Goal: Task Accomplishment & Management: Use online tool/utility

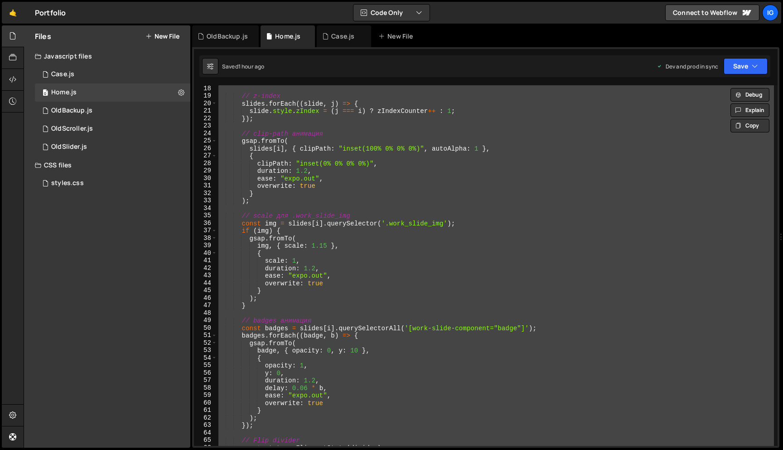
scroll to position [122, 0]
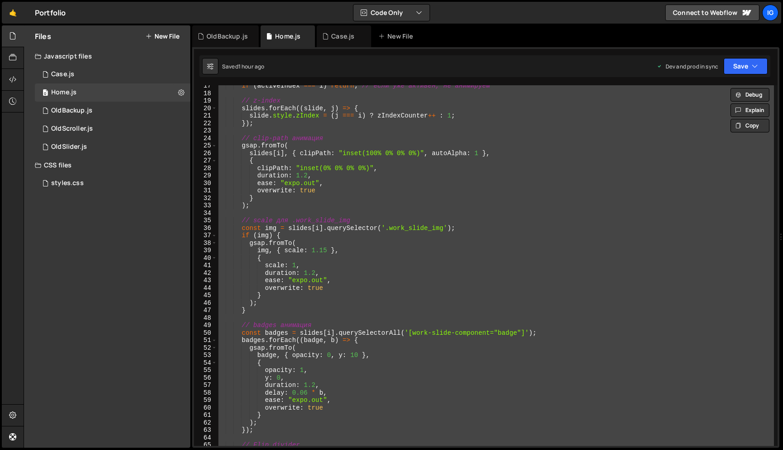
click at [389, 223] on div "if ( activeIndex === i ) return ; // если уже активен, не анимируем // z-index …" at bounding box center [495, 265] width 557 height 360
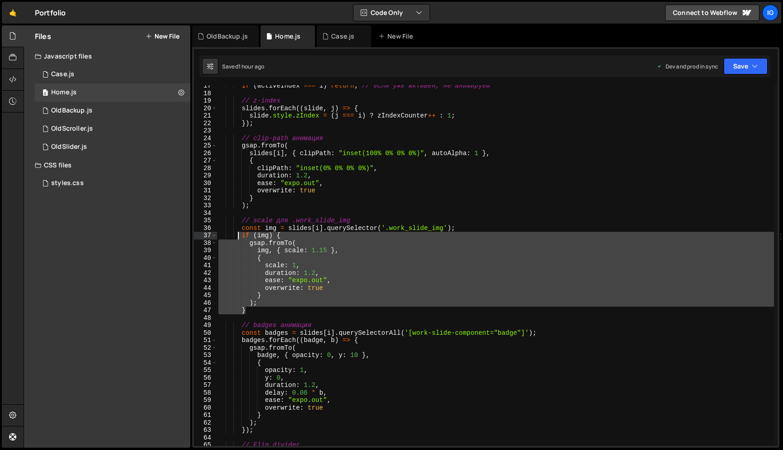
drag, startPoint x: 253, startPoint y: 310, endPoint x: 238, endPoint y: 238, distance: 73.1
click at [238, 238] on div "if ( activeIndex === i ) return ; // если уже активен, не анимируем // z-index …" at bounding box center [495, 269] width 557 height 375
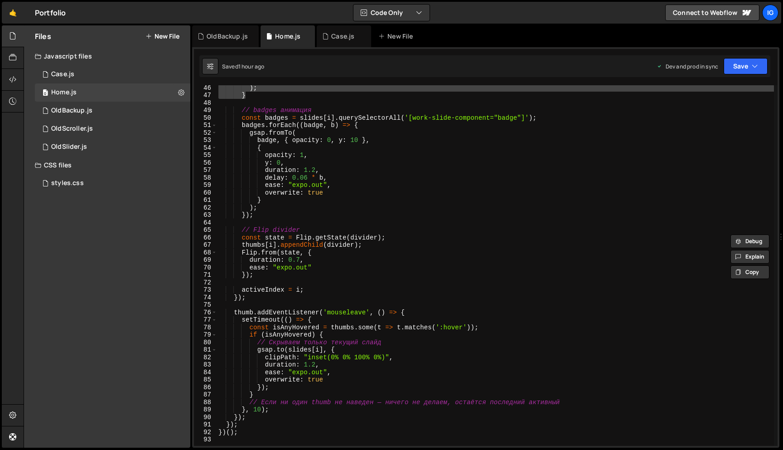
scroll to position [380, 0]
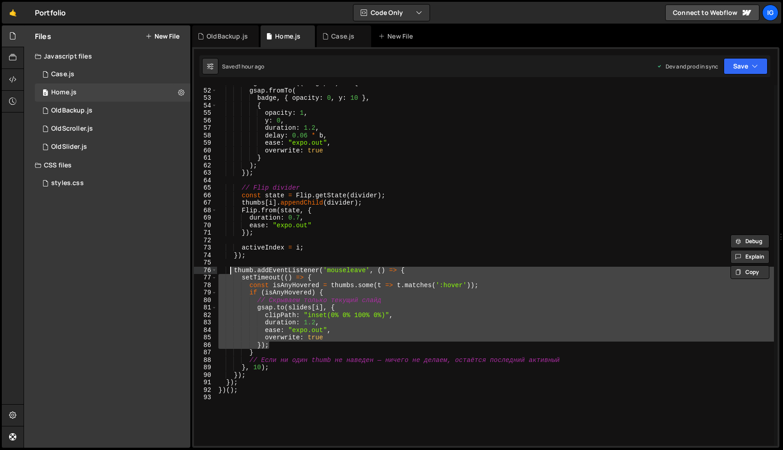
drag, startPoint x: 274, startPoint y: 344, endPoint x: 232, endPoint y: 273, distance: 82.7
click at [232, 273] on div "badges . forEach (( badge , b ) => { gsap . fromTo ( badge , { opacity : 0 , y …" at bounding box center [495, 266] width 557 height 375
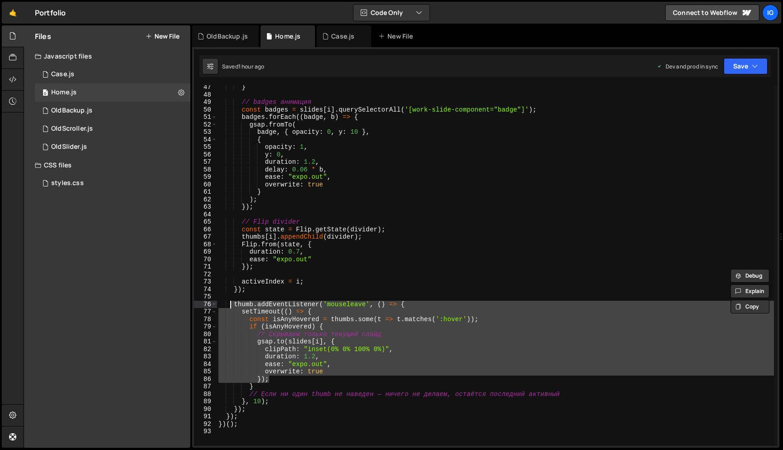
scroll to position [337, 0]
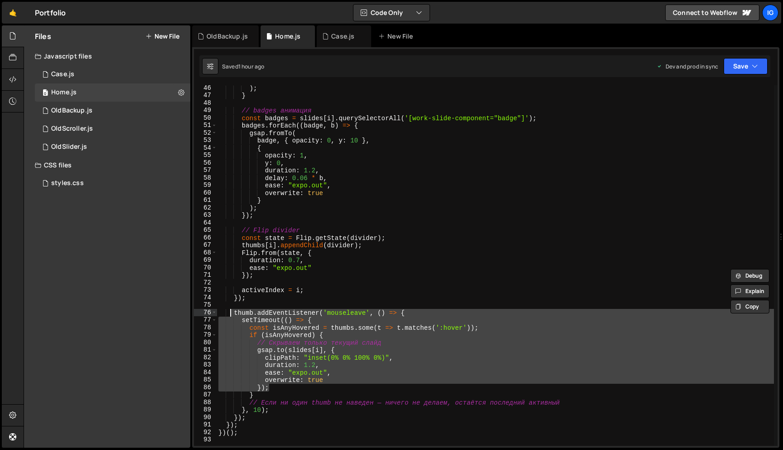
click at [304, 129] on div ") ; } // badges анимация const badges = slides [ i ] . querySelectorAll ( '[wor…" at bounding box center [495, 271] width 557 height 375
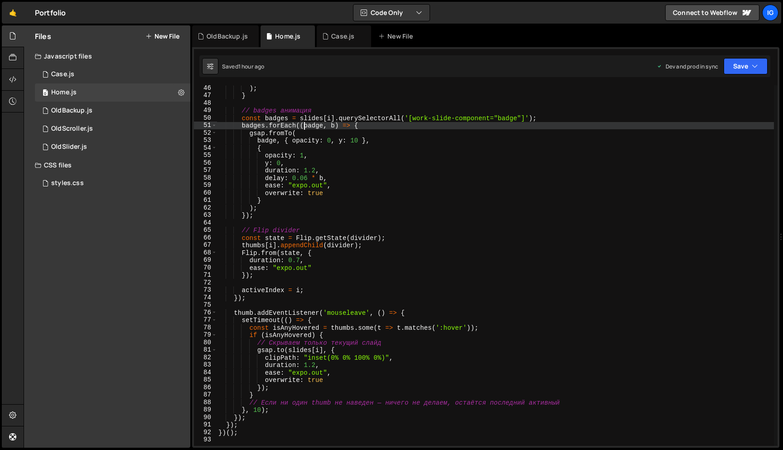
type textarea "})();"
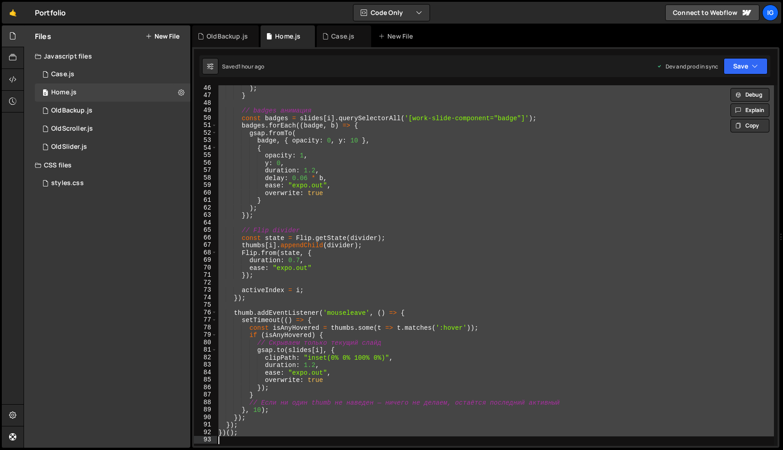
scroll to position [0, 0]
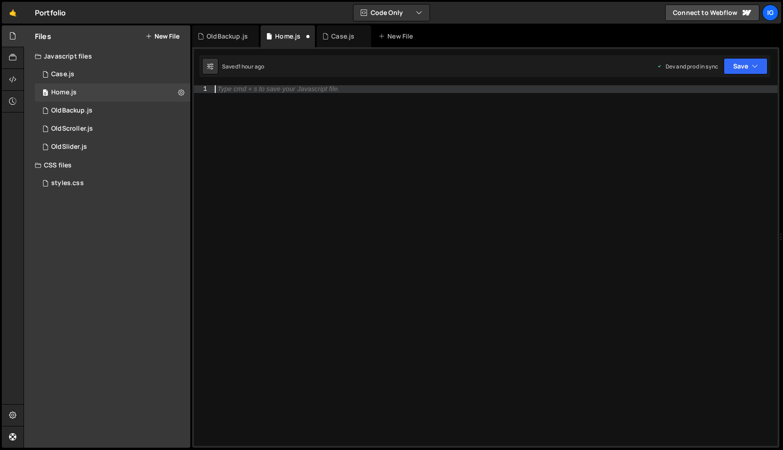
paste textarea "})();"
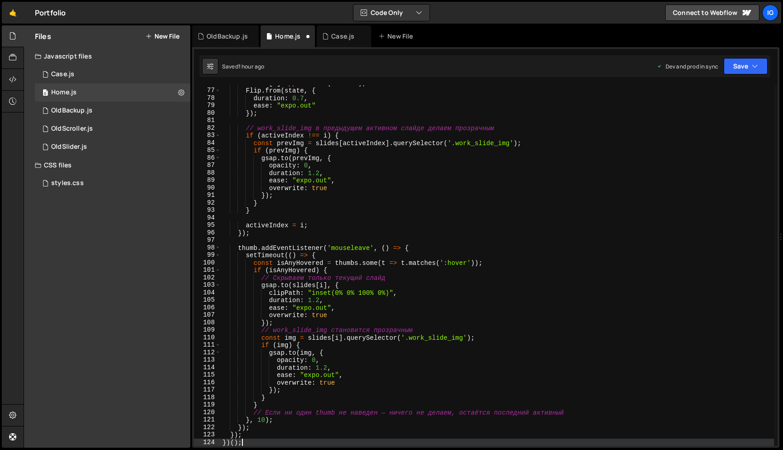
scroll to position [643, 0]
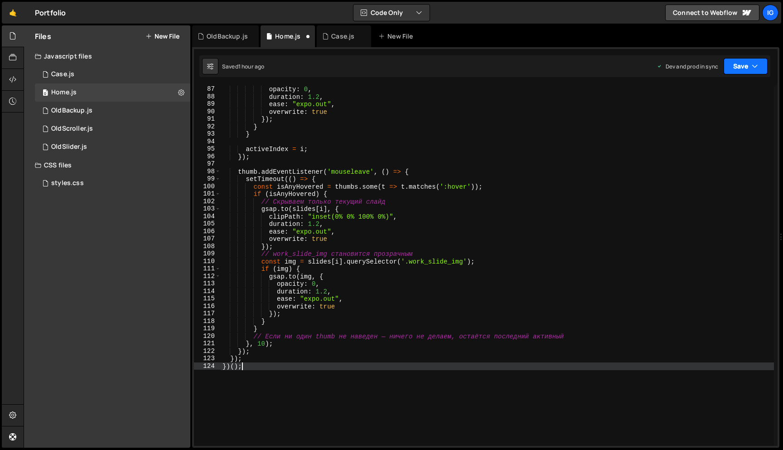
click at [735, 65] on button "Save" at bounding box center [746, 66] width 44 height 16
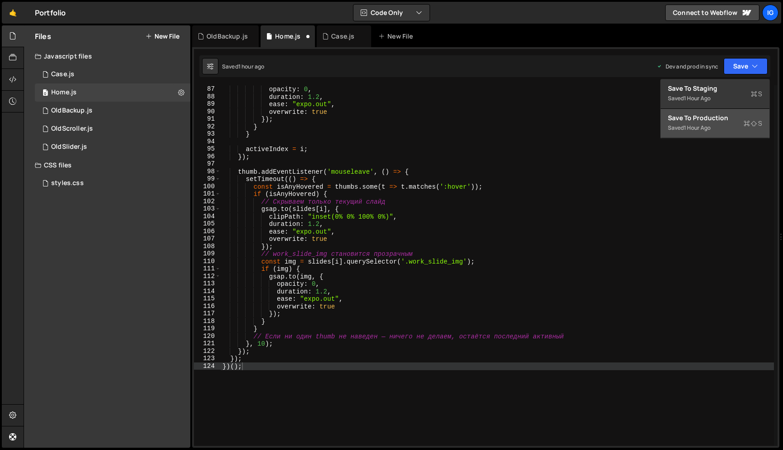
click at [715, 113] on div "Save to Production S" at bounding box center [715, 117] width 94 height 9
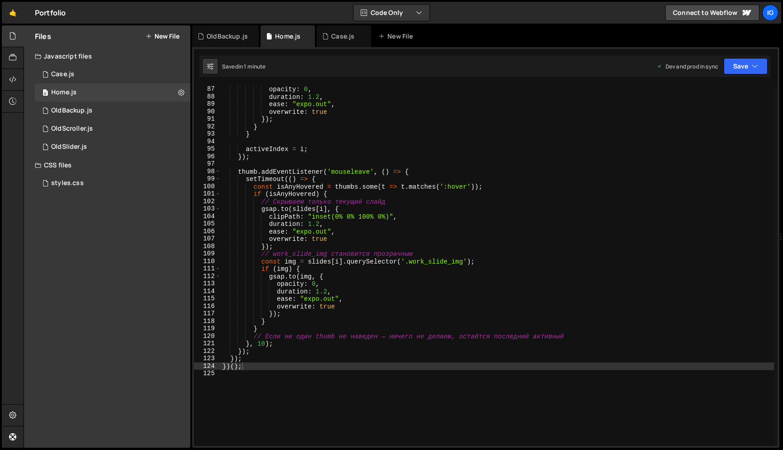
click at [273, 185] on div "gsap . to ( prevImg , { opacity : 0 , duration : 1.2 , ease : "expo.out" , over…" at bounding box center [497, 265] width 553 height 375
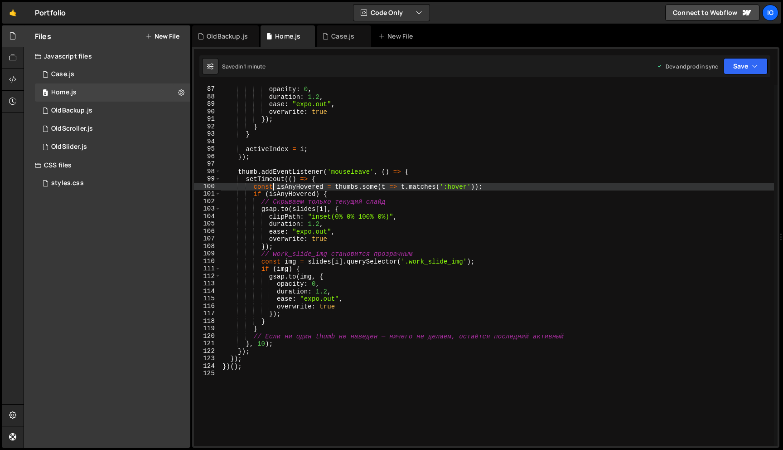
type textarea "})();"
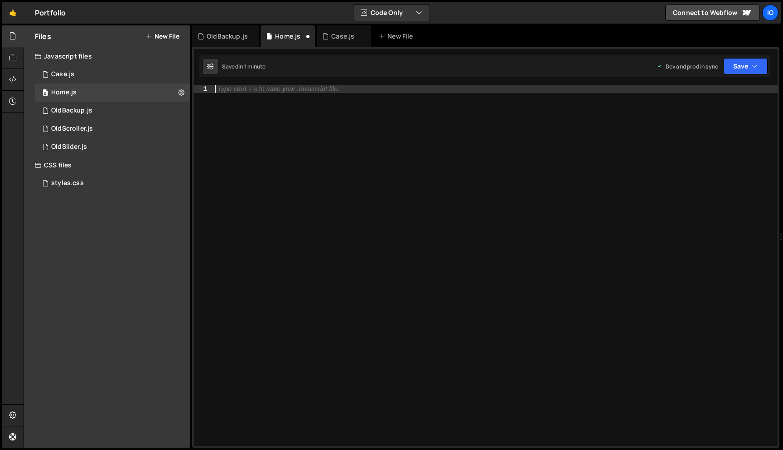
paste textarea "})();"
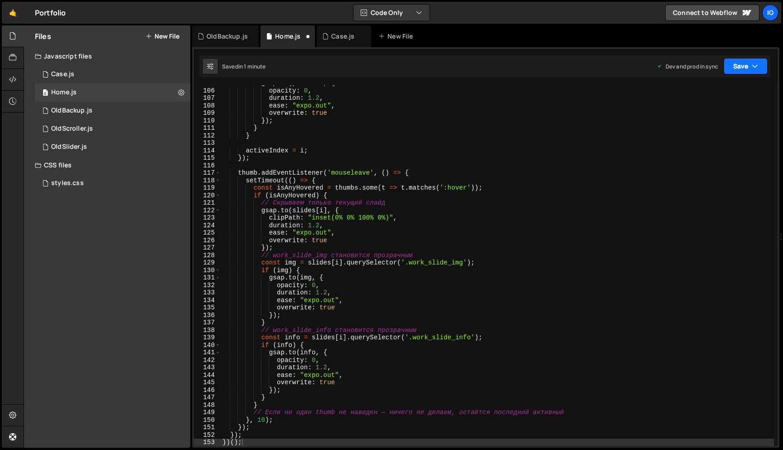
click at [740, 68] on button "Save" at bounding box center [746, 66] width 44 height 16
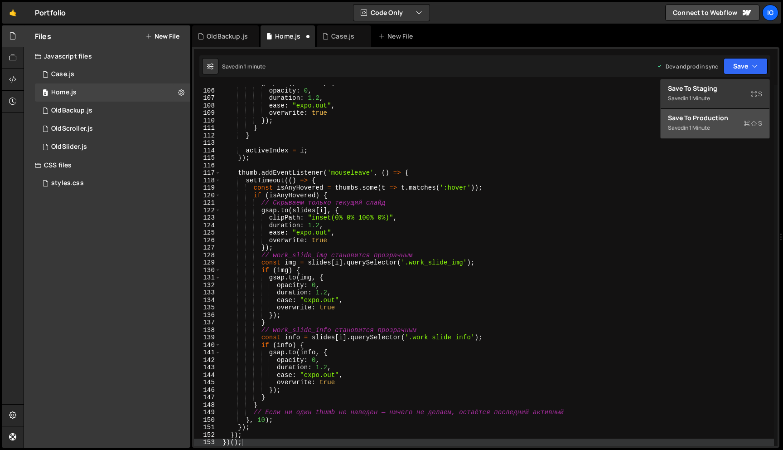
click at [718, 123] on div "Saved in 1 minute" at bounding box center [715, 127] width 94 height 11
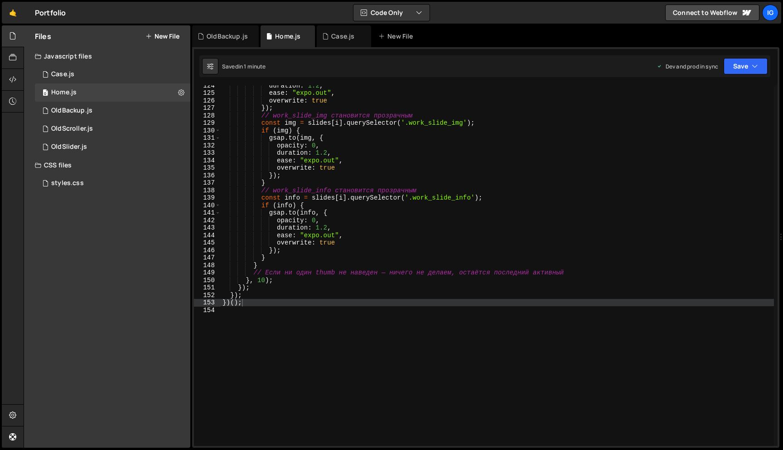
scroll to position [894, 0]
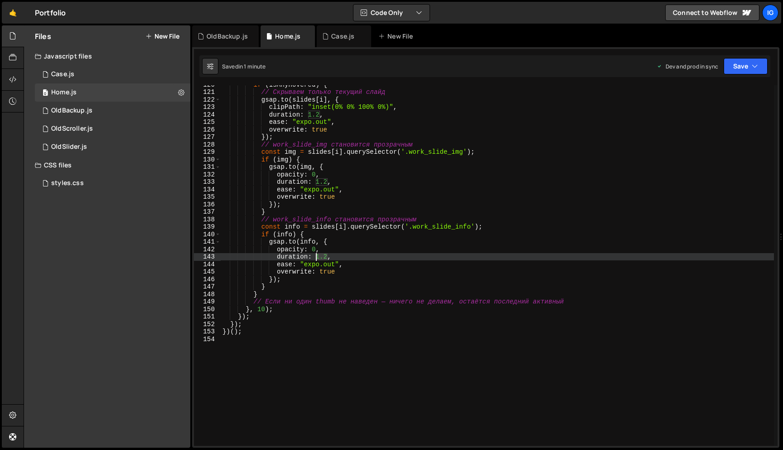
drag, startPoint x: 329, startPoint y: 256, endPoint x: 317, endPoint y: 253, distance: 12.4
click at [317, 253] on div "if ( isAnyHovered ) { // Скрываем только текущий слайд gsap . to ( slides [ i ]…" at bounding box center [497, 268] width 553 height 375
type textarea "duration: 0,"
click at [735, 71] on button "Save" at bounding box center [746, 66] width 44 height 16
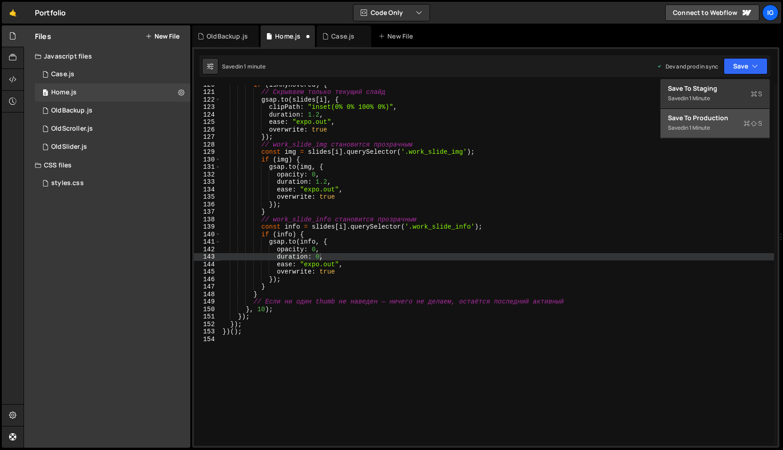
click at [717, 111] on button "Save to Production S Saved in 1 minute" at bounding box center [715, 123] width 109 height 29
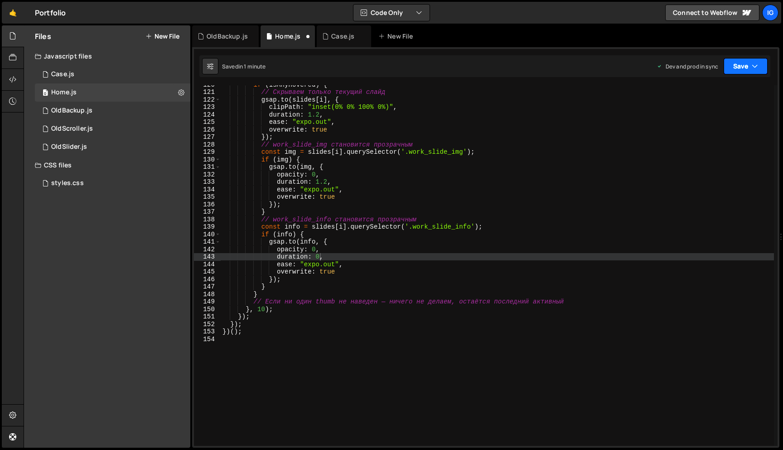
click at [746, 65] on button "Save" at bounding box center [746, 66] width 44 height 16
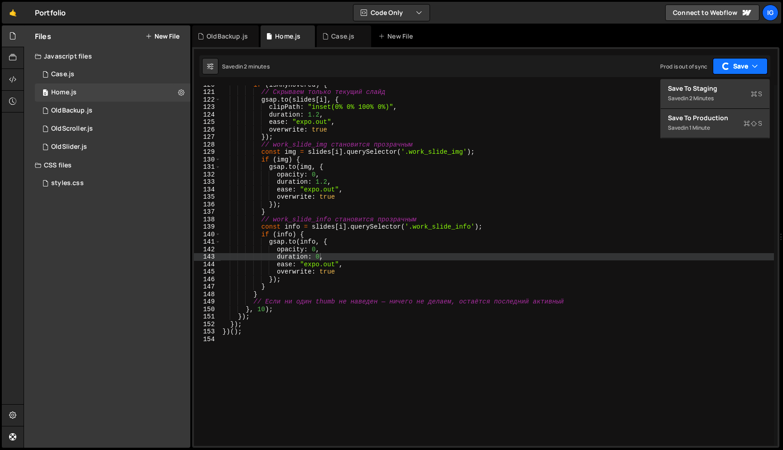
click at [731, 60] on button "Save" at bounding box center [740, 66] width 55 height 16
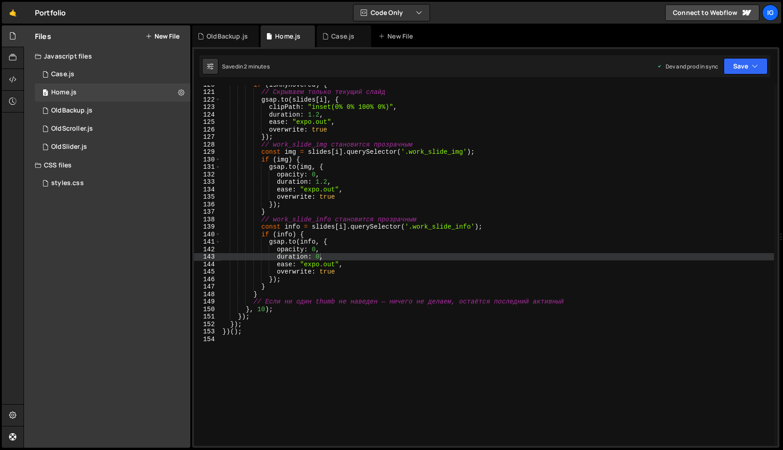
click at [326, 255] on div "if ( isAnyHovered ) { // Скрываем только текущий слайд gsap . to ( slides [ i ]…" at bounding box center [497, 268] width 553 height 375
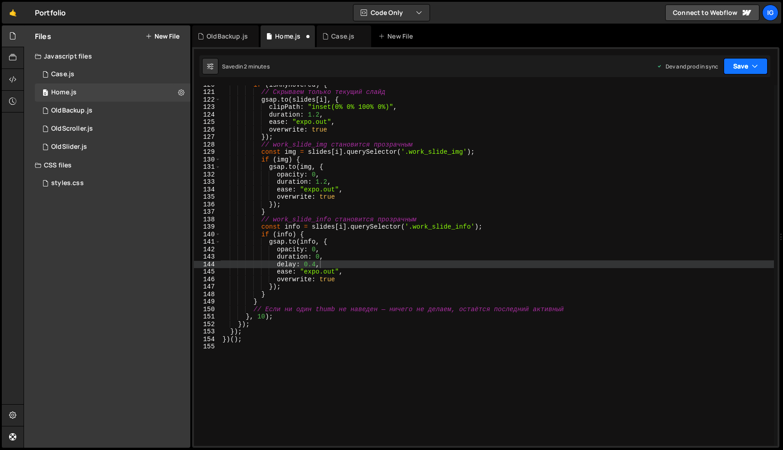
click at [745, 65] on button "Save" at bounding box center [746, 66] width 44 height 16
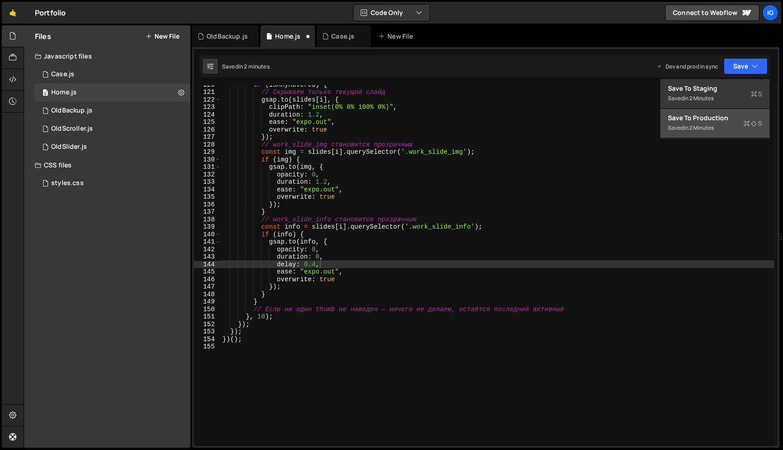
click at [718, 120] on div "Save to Production S" at bounding box center [715, 117] width 94 height 9
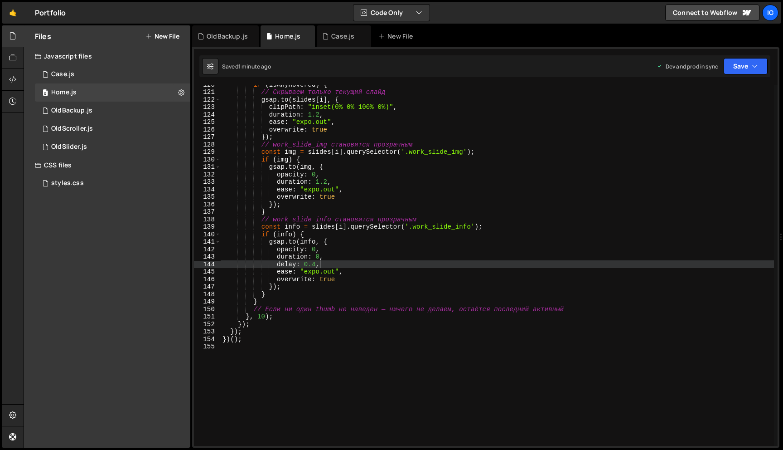
click at [315, 263] on div "if ( isAnyHovered ) { // Скрываем только текущий слайд gsap . to ( slides [ i ]…" at bounding box center [497, 268] width 553 height 375
click at [745, 63] on button "Save" at bounding box center [746, 66] width 44 height 16
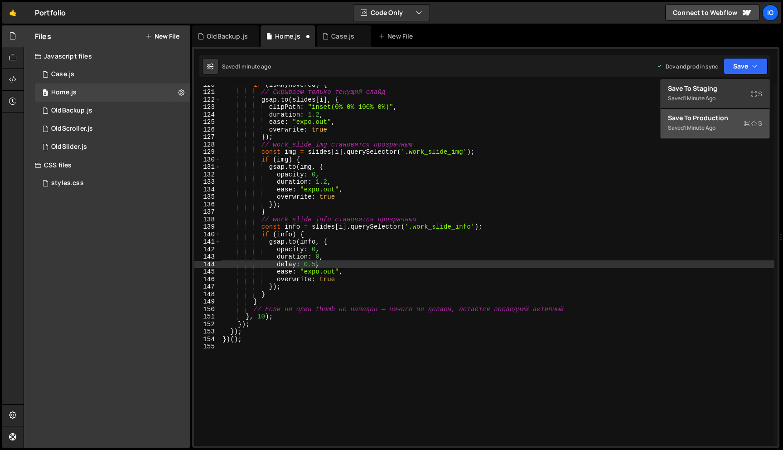
click at [730, 127] on div "Saved 1 minute ago" at bounding box center [715, 127] width 94 height 11
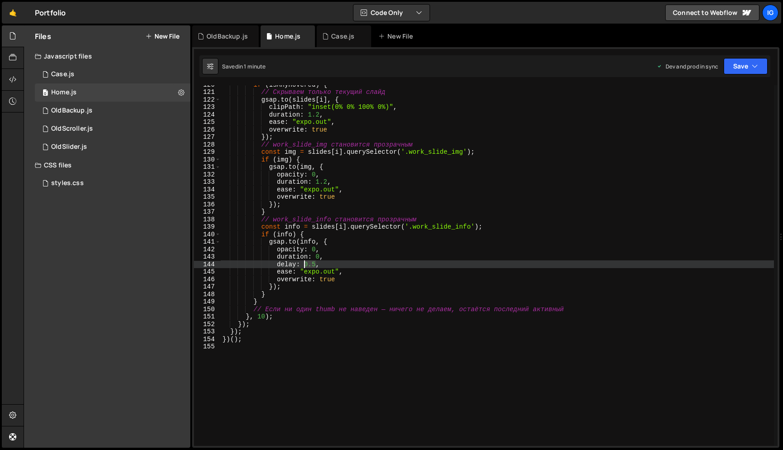
drag, startPoint x: 317, startPoint y: 264, endPoint x: 305, endPoint y: 263, distance: 11.8
click at [305, 263] on div "if ( isAnyHovered ) { // Скрываем только текущий слайд gsap . to ( slides [ i ]…" at bounding box center [497, 268] width 553 height 375
click at [753, 53] on div "150 151 152 153 154 155 156 157 158 159 160 161 162 163 164 165 166 167 168 169…" at bounding box center [485, 247] width 587 height 400
click at [753, 60] on button "Save" at bounding box center [746, 66] width 44 height 16
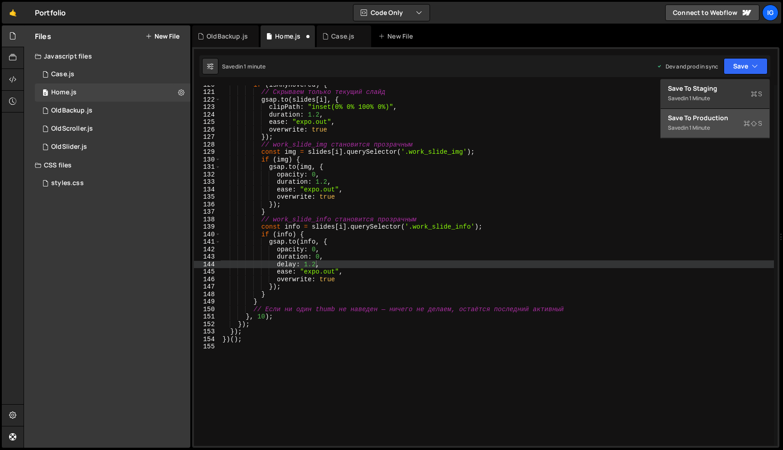
click at [702, 115] on div "Save to Production S" at bounding box center [715, 117] width 94 height 9
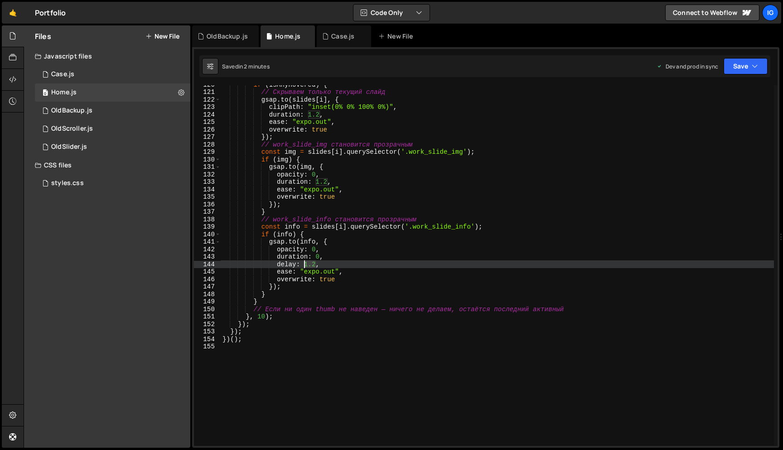
drag, startPoint x: 315, startPoint y: 263, endPoint x: 305, endPoint y: 264, distance: 10.5
click at [305, 264] on div "if ( isAnyHovered ) { // Скрываем только текущий слайд gsap . to ( slides [ i ]…" at bounding box center [497, 268] width 553 height 375
click at [758, 63] on button "Save" at bounding box center [746, 66] width 44 height 16
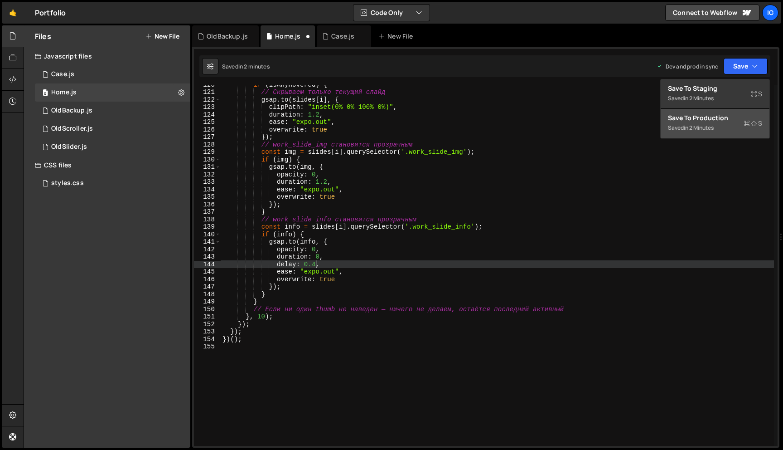
click at [692, 133] on button "Save to Production S Saved in 2 minutes" at bounding box center [715, 123] width 109 height 29
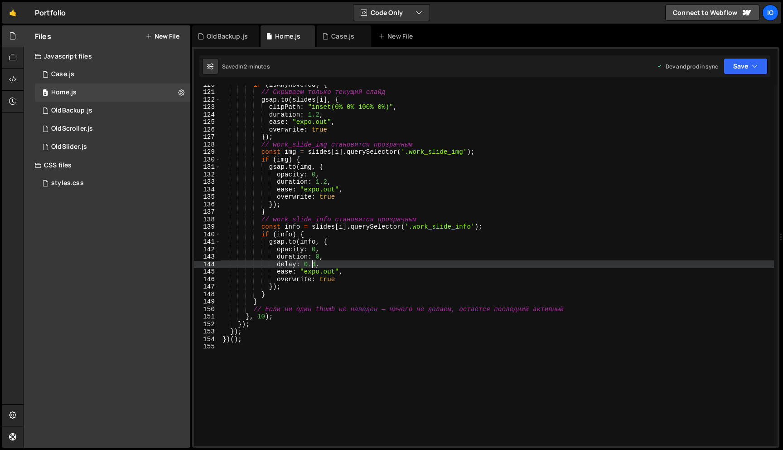
drag, startPoint x: 315, startPoint y: 265, endPoint x: 310, endPoint y: 265, distance: 5.0
click at [310, 265] on div "if ( isAnyHovered ) { // Скрываем только текущий слайд gsap . to ( slides [ i ]…" at bounding box center [497, 268] width 553 height 375
click at [726, 64] on button "Save" at bounding box center [746, 66] width 44 height 16
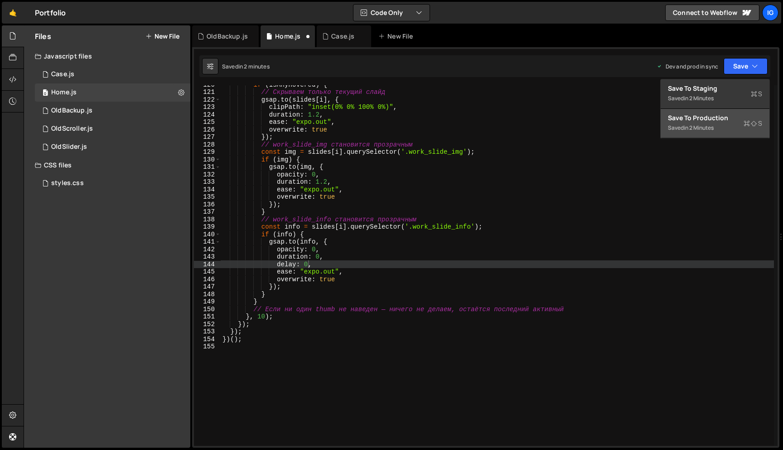
click at [723, 125] on div "Saved in 2 minutes" at bounding box center [715, 127] width 94 height 11
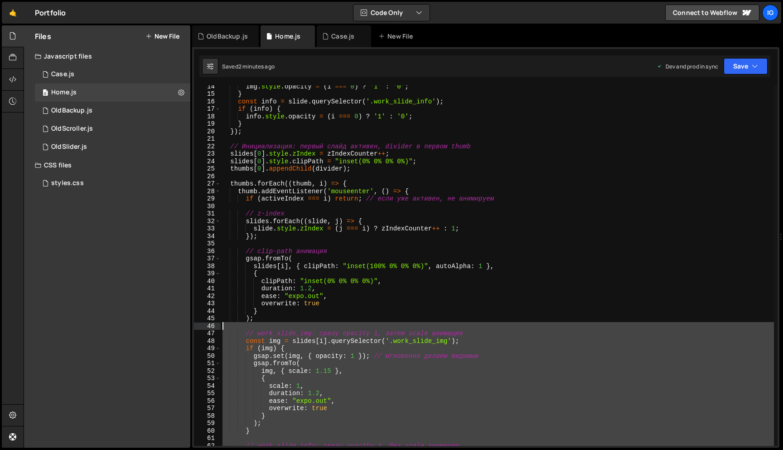
scroll to position [0, 0]
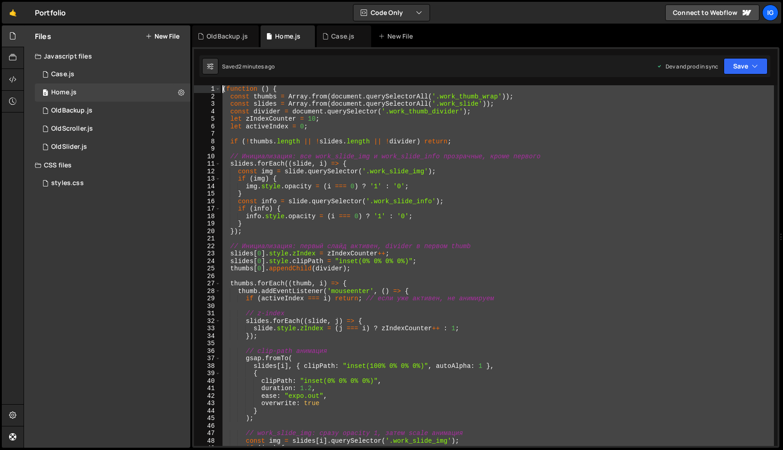
drag, startPoint x: 247, startPoint y: 339, endPoint x: 203, endPoint y: 87, distance: 255.3
click at [203, 87] on div "})(); 1 2 3 4 5 6 7 8 9 10 11 12 13 14 15 16 17 18 19 20 21 22 23 24 25 26 27 2…" at bounding box center [486, 265] width 584 height 360
type textarea "(function () { const thumbs = Array.from(document.querySelectorAll('.work_thumb…"
click at [337, 38] on div "Case.js" at bounding box center [342, 36] width 23 height 9
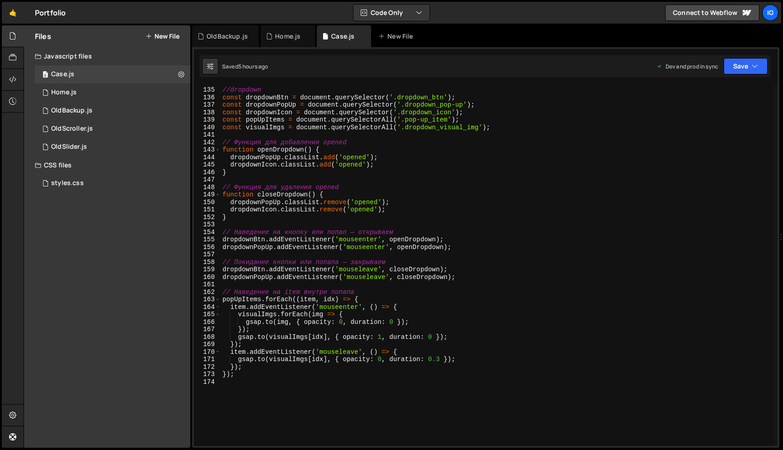
scroll to position [1049, 0]
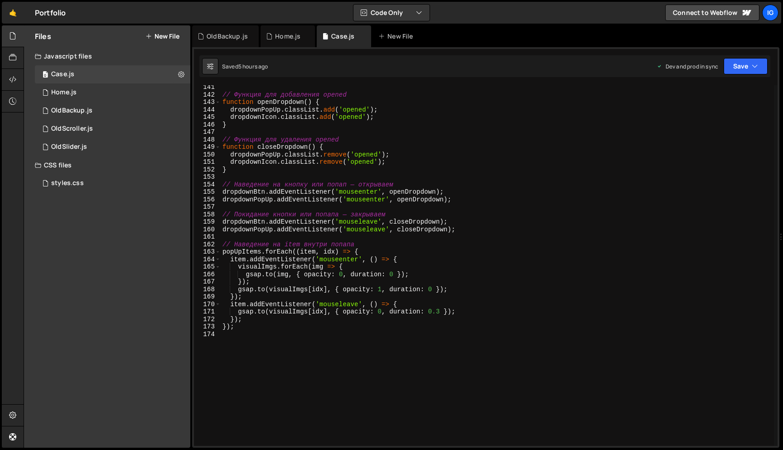
click at [225, 336] on div "// Функция для добавления opened function openDropdown ( ) { dropdownPopUp . cl…" at bounding box center [581, 270] width 720 height 375
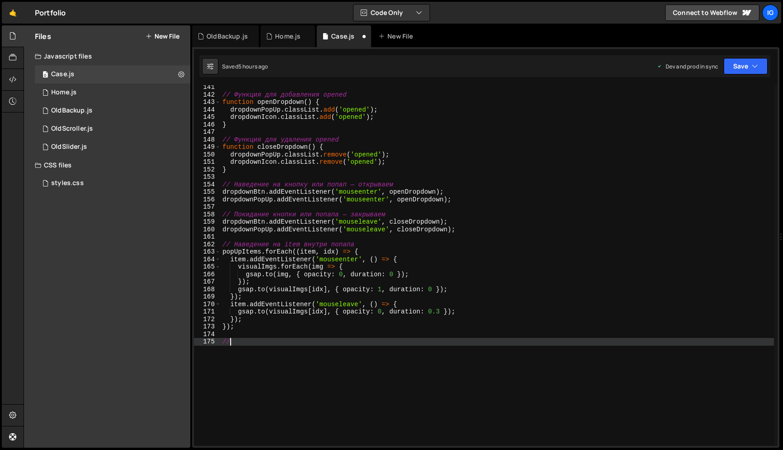
scroll to position [0, 0]
type textarea "////"
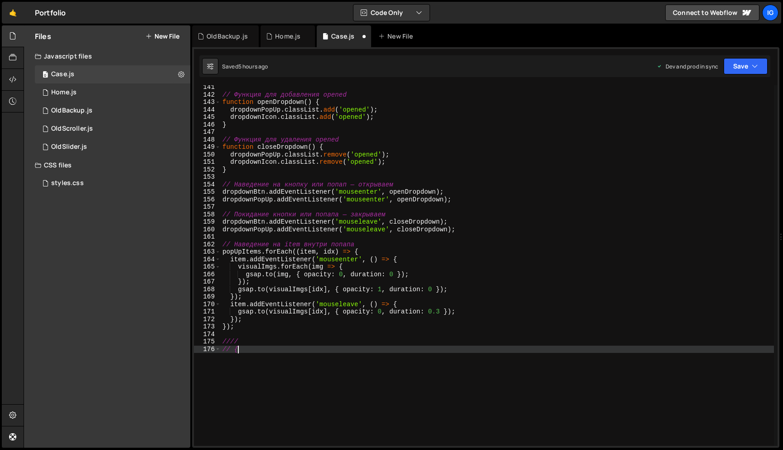
scroll to position [0, 0]
type textarea "// Хироу-слайдер"
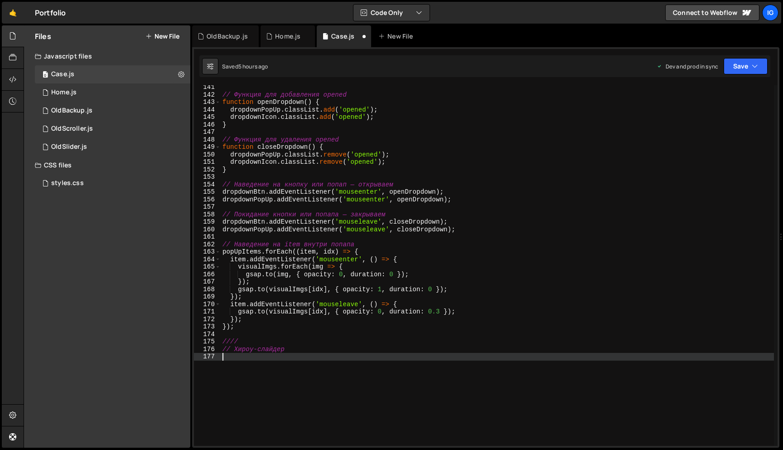
paste textarea "})();"
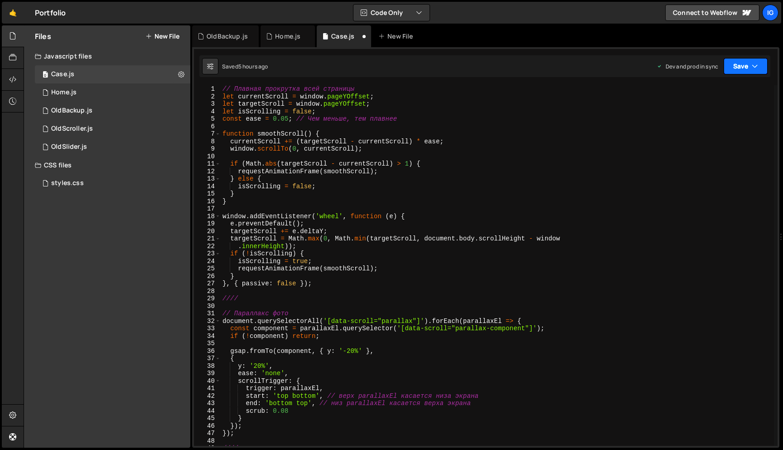
type textarea "})();"
click at [740, 66] on button "Save" at bounding box center [746, 66] width 44 height 16
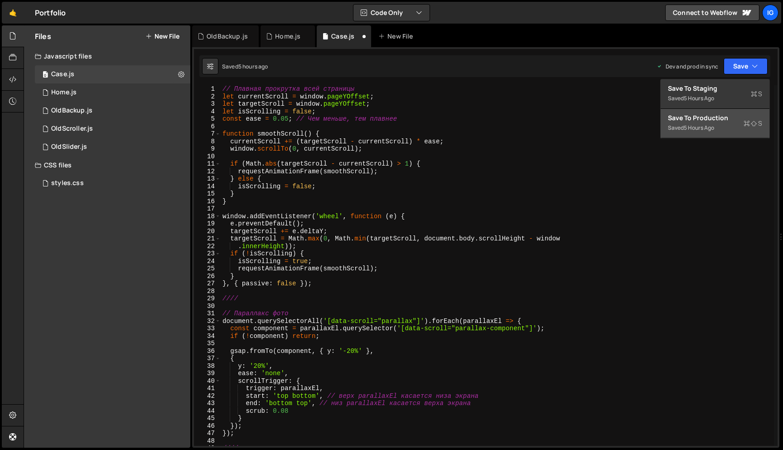
click at [714, 129] on div "5 hours ago" at bounding box center [699, 128] width 30 height 8
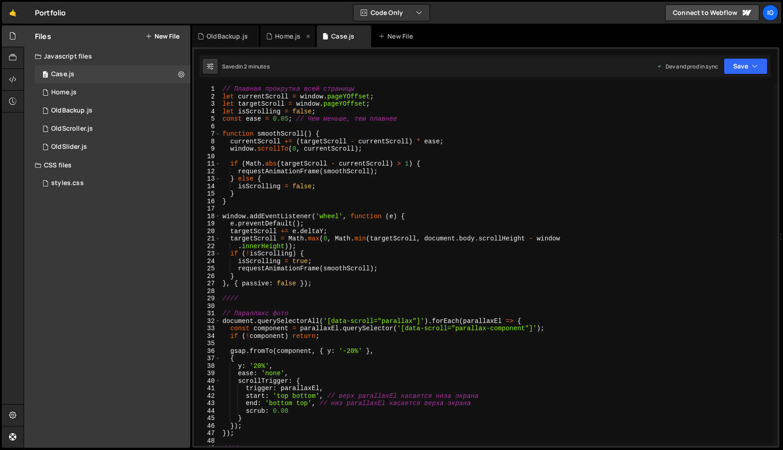
click at [279, 39] on div "Home.js" at bounding box center [287, 36] width 25 height 9
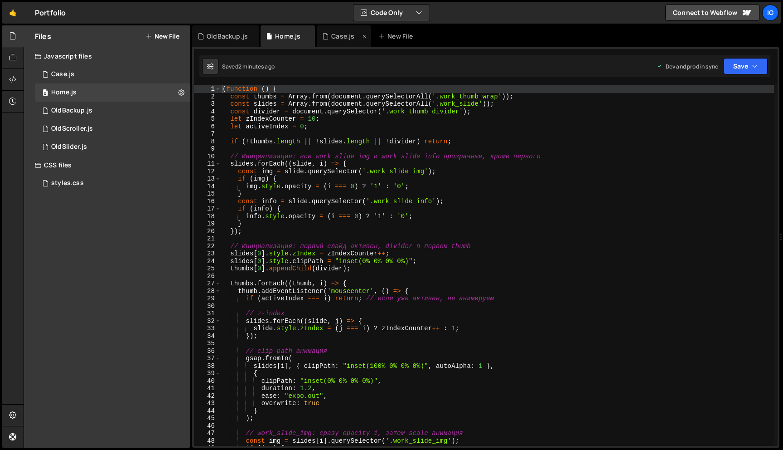
click at [334, 40] on div "Case.js" at bounding box center [342, 36] width 23 height 9
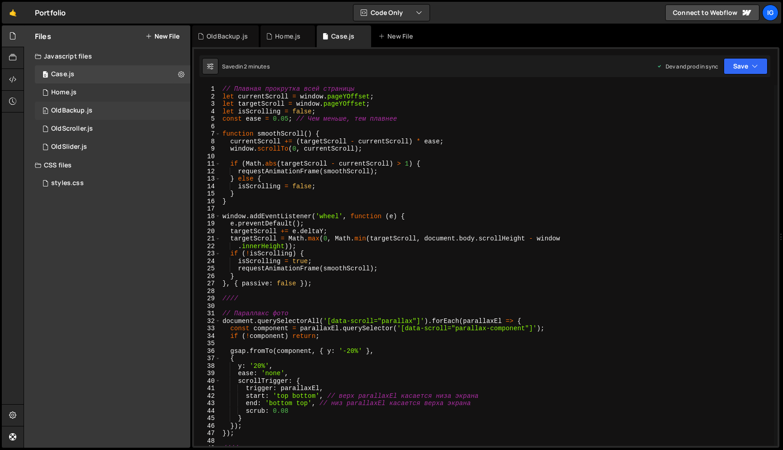
scroll to position [13124, 0]
click at [185, 73] on button at bounding box center [181, 74] width 16 height 16
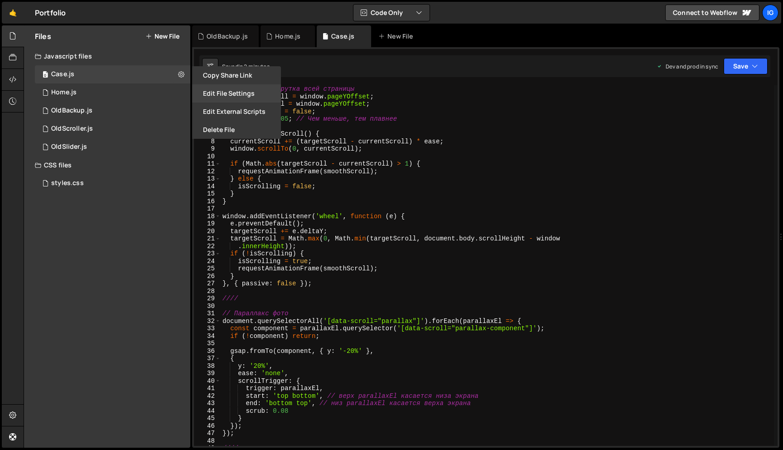
click at [235, 94] on button "Edit File Settings" at bounding box center [236, 93] width 89 height 18
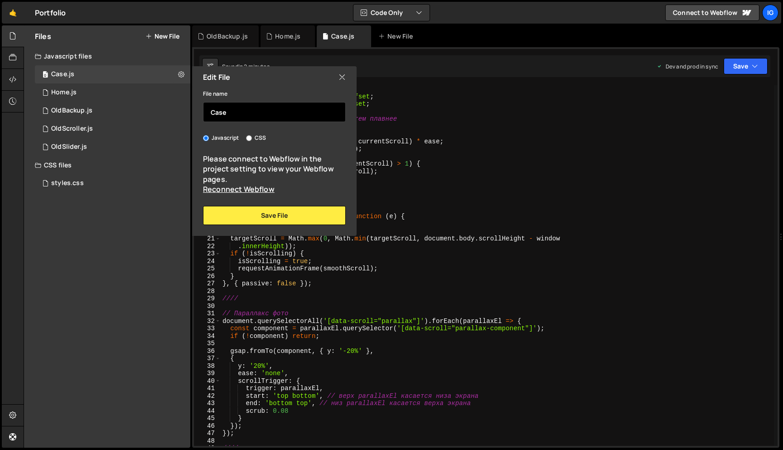
click at [241, 114] on input "Case" at bounding box center [274, 112] width 143 height 20
type input "Б"
type input ","
type input "main"
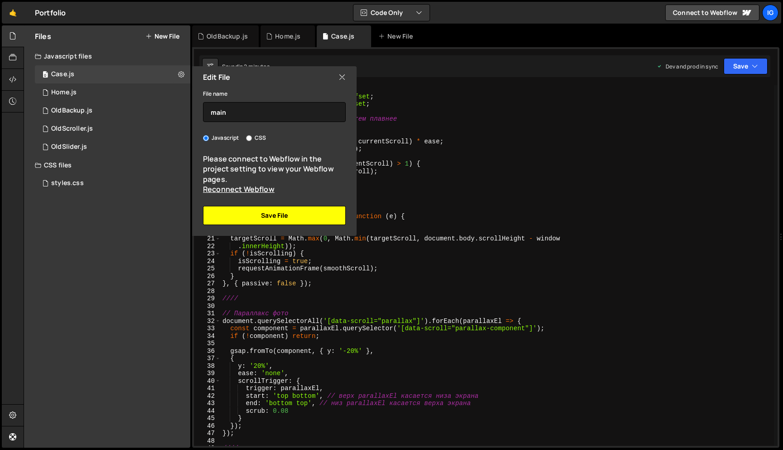
click at [273, 214] on button "Save File" at bounding box center [274, 215] width 143 height 19
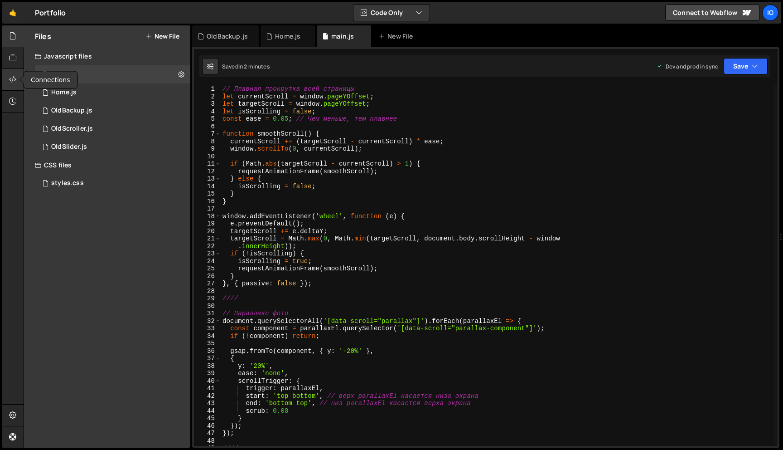
click at [13, 81] on icon at bounding box center [12, 79] width 7 height 10
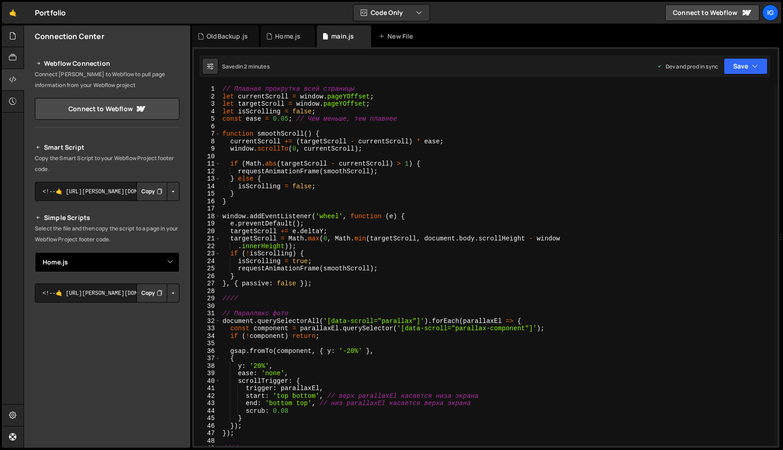
click at [169, 263] on select "Select File Case.js OldBackup.js OldScroller.js OldSlider.js styles.css Home.js" at bounding box center [107, 262] width 145 height 20
select select
click at [171, 260] on select "Select File Case.js OldBackup.js OldScroller.js OldSlider.js styles.css Home.js" at bounding box center [107, 262] width 145 height 20
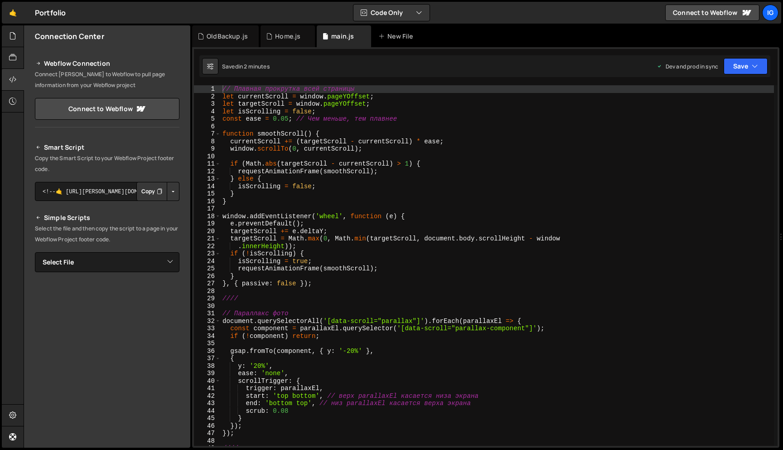
scroll to position [13124, 0]
click at [17, 63] on div at bounding box center [13, 58] width 22 height 22
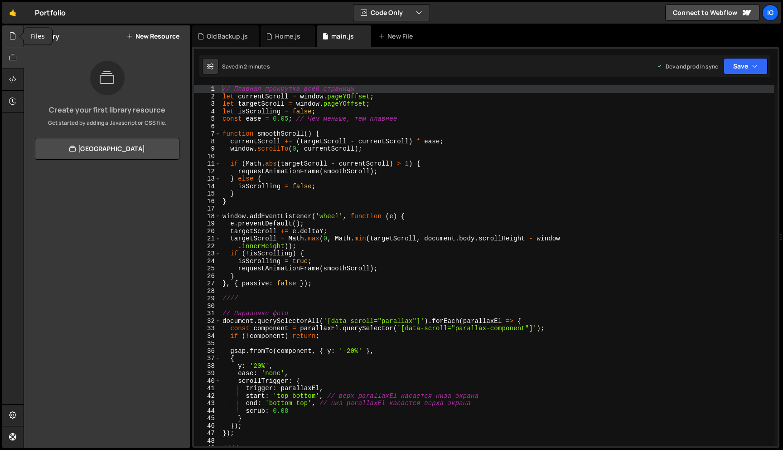
click at [17, 41] on div at bounding box center [13, 36] width 22 height 22
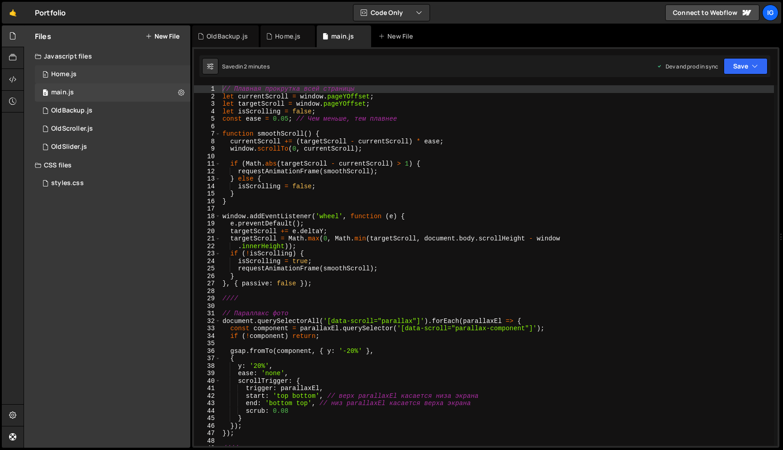
click at [79, 76] on div "0 Home.js 0" at bounding box center [112, 74] width 155 height 18
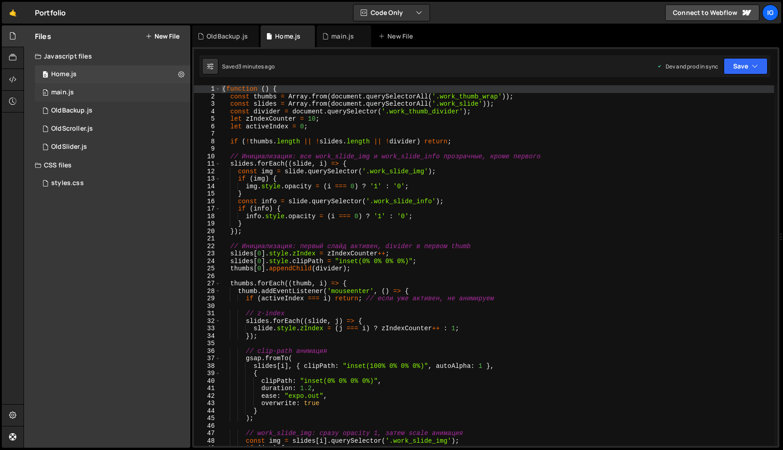
click at [89, 97] on div "0 main.js 0" at bounding box center [112, 92] width 155 height 18
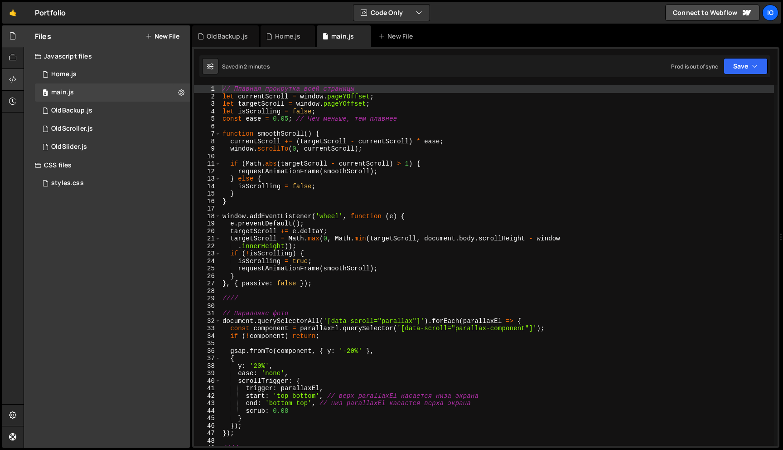
scroll to position [13124, 0]
click at [16, 60] on icon at bounding box center [12, 58] width 7 height 10
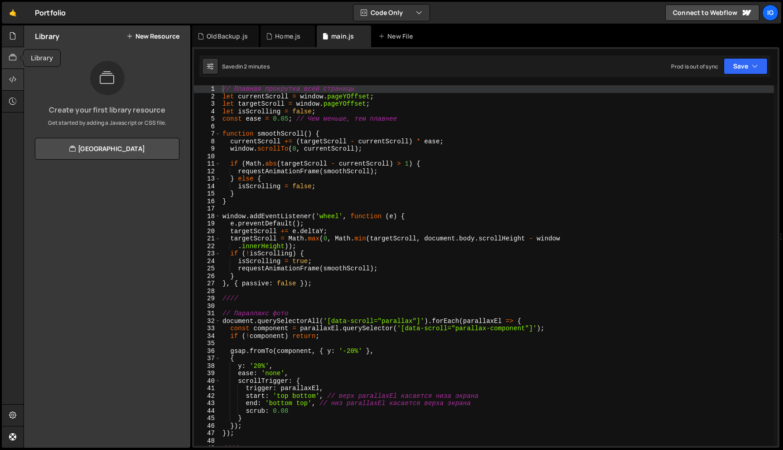
click at [8, 75] on div at bounding box center [13, 80] width 22 height 22
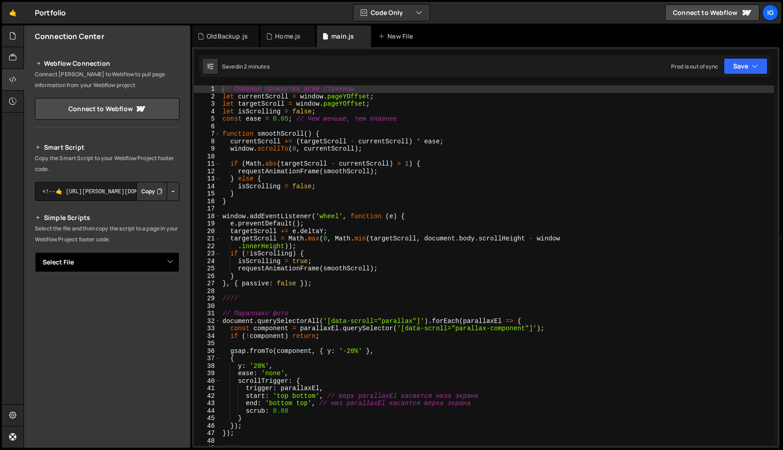
click at [167, 265] on select "Select File Home.js main.js OldBackup.js OldScroller.js OldSlider.js styles.css" at bounding box center [107, 262] width 145 height 20
click at [143, 291] on button "Copy" at bounding box center [151, 292] width 31 height 19
click at [279, 34] on div "Home.js" at bounding box center [287, 36] width 25 height 9
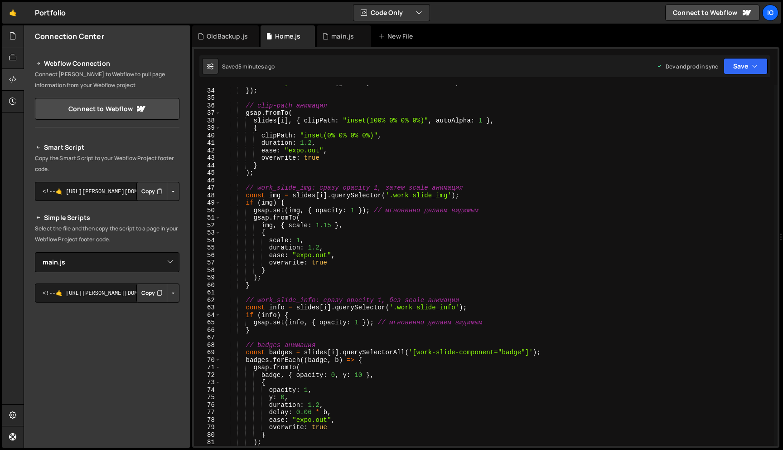
scroll to position [0, 0]
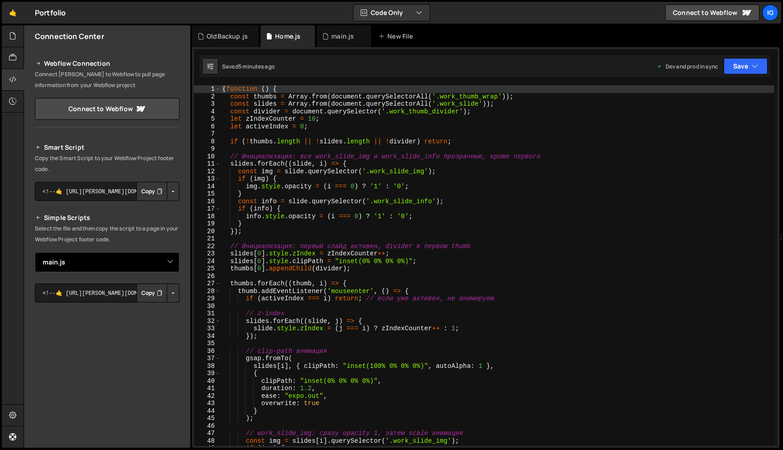
click at [167, 260] on select "Select File Home.js main.js OldBackup.js OldScroller.js OldSlider.js styles.css" at bounding box center [107, 262] width 145 height 20
select select "44747"
click at [149, 291] on button "Copy" at bounding box center [151, 292] width 31 height 19
click at [332, 32] on div "main.js" at bounding box center [342, 36] width 23 height 9
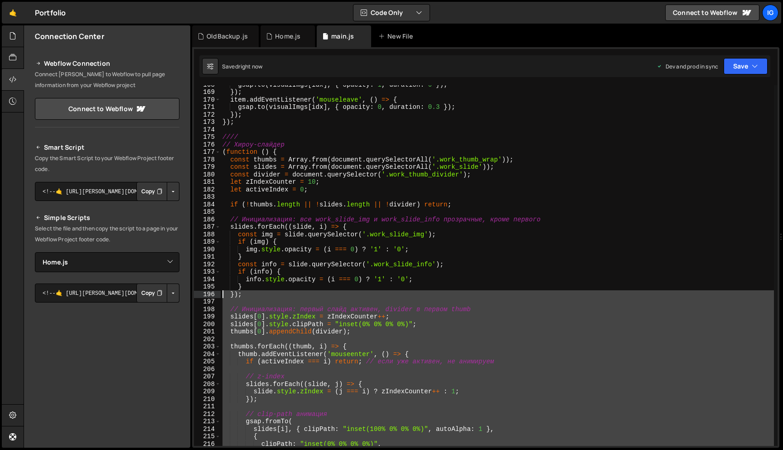
scroll to position [1253, 0]
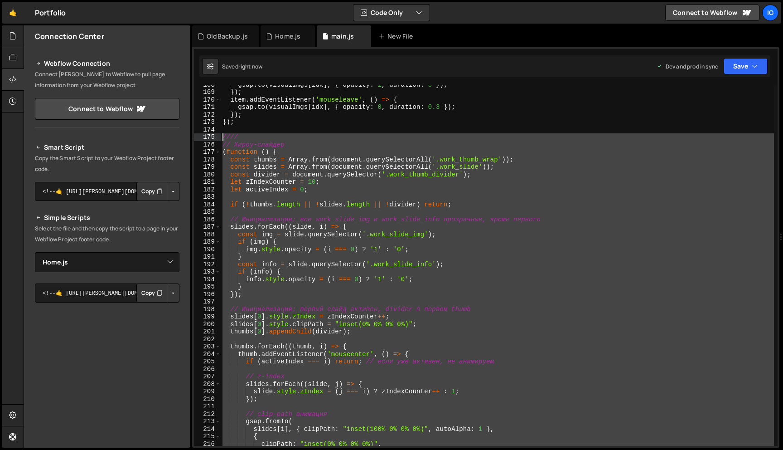
drag, startPoint x: 247, startPoint y: 360, endPoint x: 206, endPoint y: 140, distance: 223.9
click at [206, 140] on div "168 169 170 171 172 173 174 175 176 177 178 179 180 181 182 183 184 185 186 187…" at bounding box center [486, 265] width 584 height 360
type textarea "//// // Хироу-слайдер"
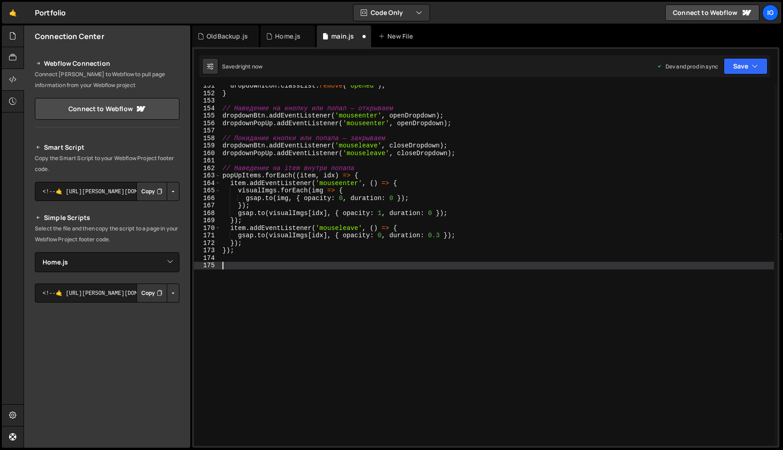
scroll to position [1117, 0]
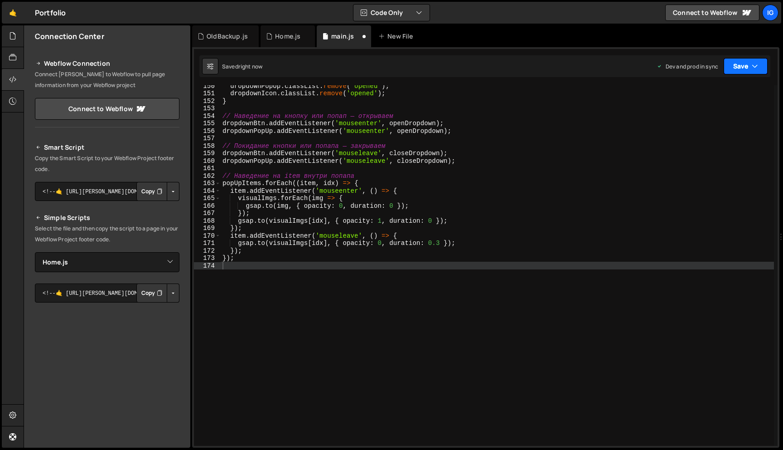
click at [749, 70] on button "Save" at bounding box center [746, 66] width 44 height 16
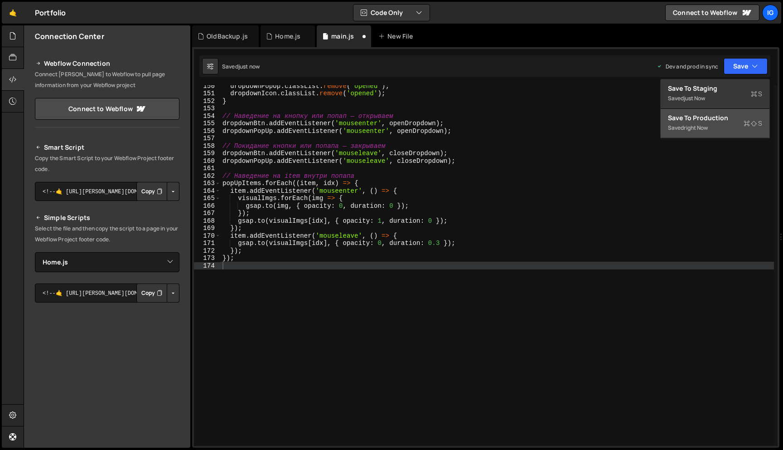
click at [730, 126] on div "Saved right now" at bounding box center [715, 127] width 94 height 11
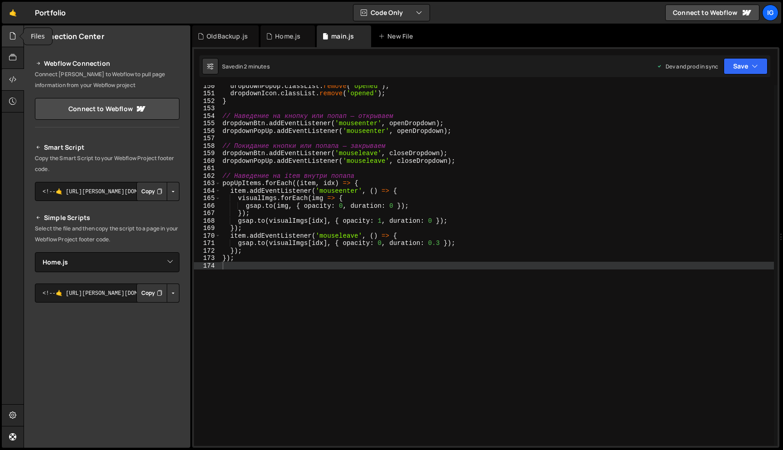
click at [10, 39] on icon at bounding box center [12, 36] width 7 height 10
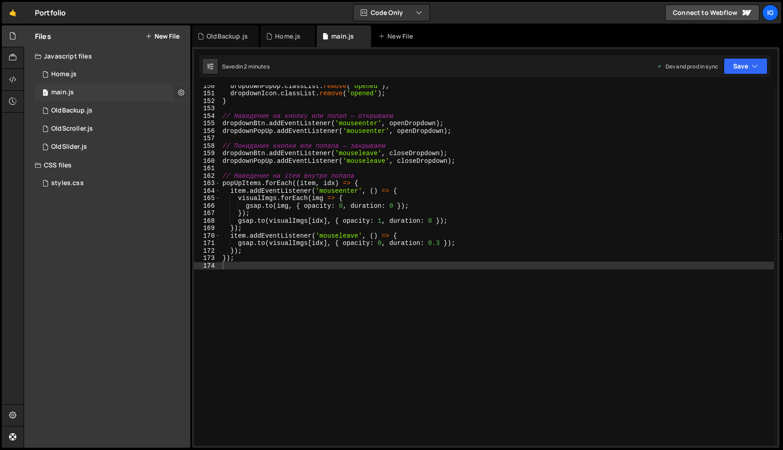
click at [174, 92] on button at bounding box center [181, 92] width 16 height 16
type input "main"
radio input "true"
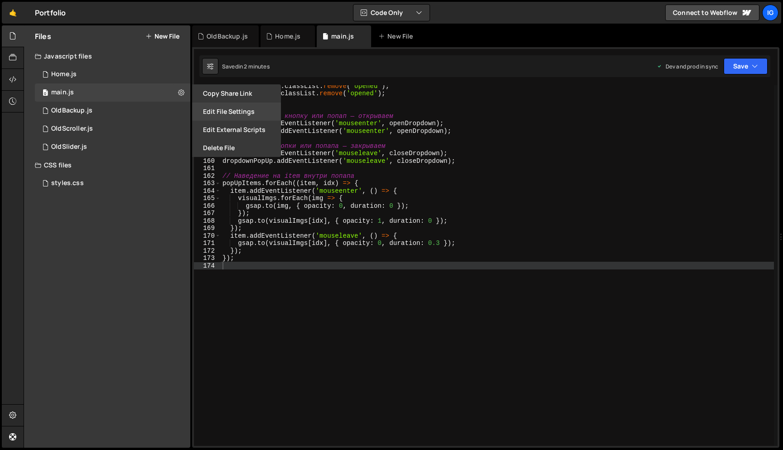
click at [251, 111] on button "Edit File Settings" at bounding box center [236, 111] width 89 height 18
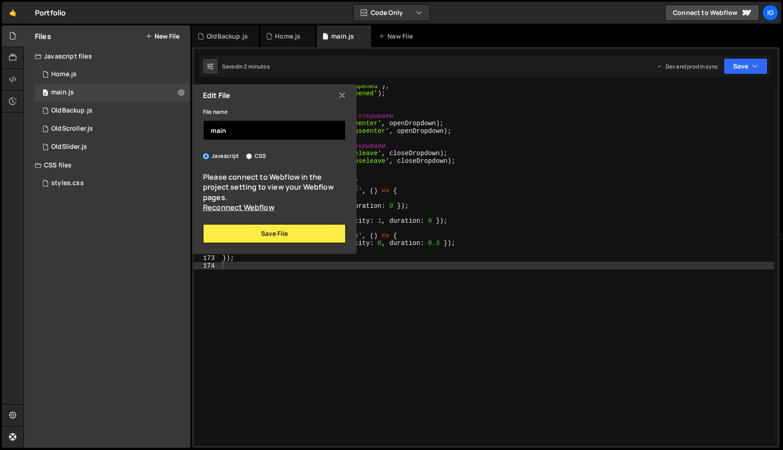
drag, startPoint x: 240, startPoint y: 129, endPoint x: 193, endPoint y: 129, distance: 47.1
click at [193, 129] on div "File name main Javascript CSS Please connect to Webflow in the project setting …" at bounding box center [274, 174] width 165 height 137
type input "Case"
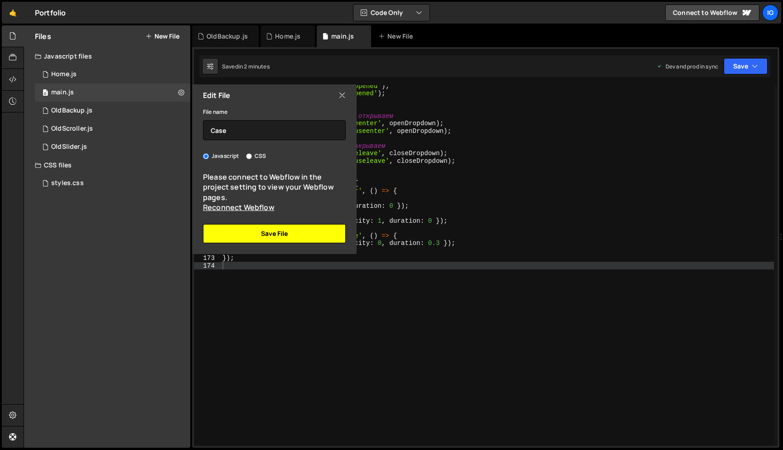
click at [282, 228] on button "Save File" at bounding box center [274, 233] width 143 height 19
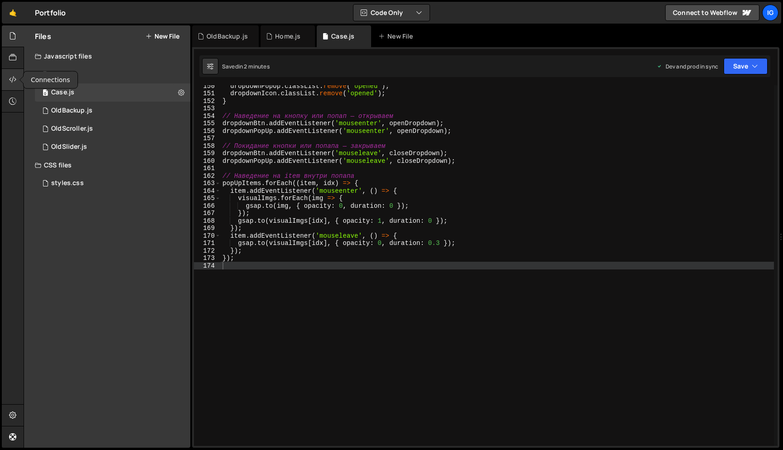
click at [11, 75] on icon at bounding box center [12, 79] width 7 height 10
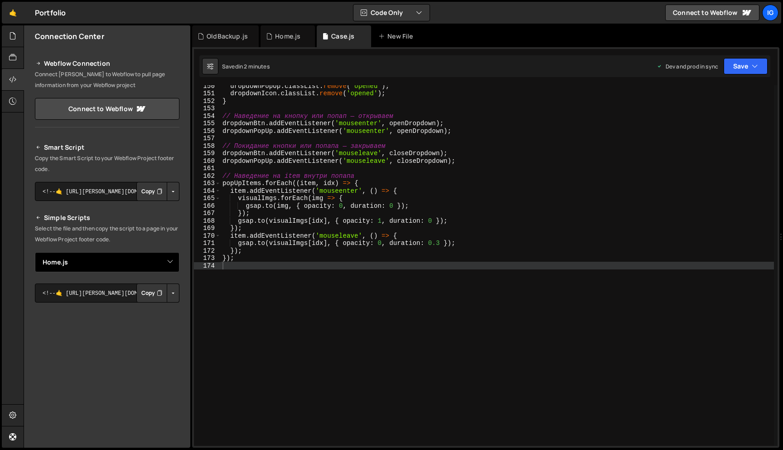
click at [171, 258] on select "Select File Home.js main.js OldBackup.js OldScroller.js OldSlider.js styles.css" at bounding box center [107, 262] width 145 height 20
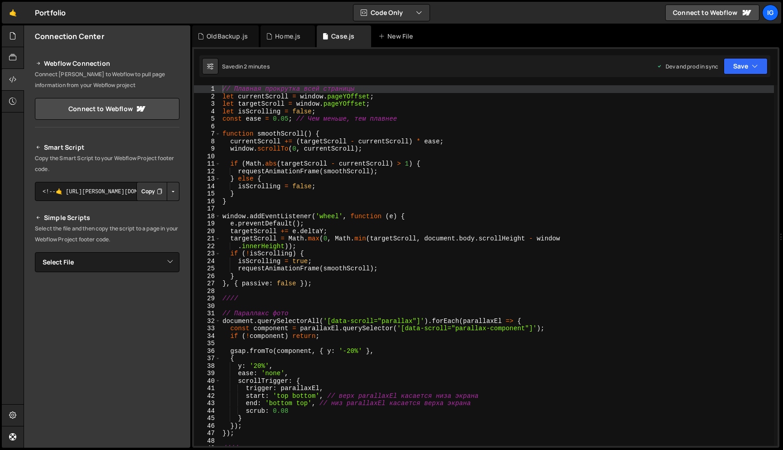
scroll to position [13124, 0]
click at [161, 264] on select "Select File Case.js Home.js OldBackup.js OldScroller.js OldSlider.js styles.css" at bounding box center [107, 262] width 145 height 20
select select "37696"
click at [145, 295] on button "Copy" at bounding box center [151, 292] width 31 height 19
